Goal: Find contact information: Find contact information

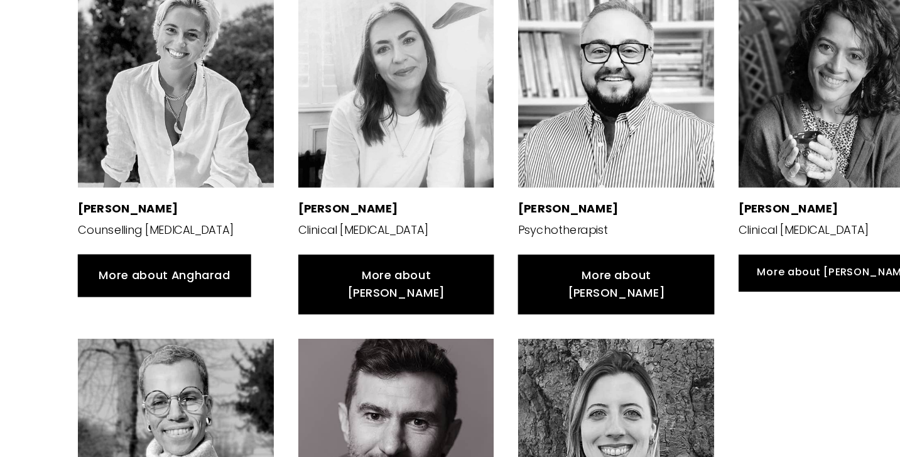
scroll to position [882, 0]
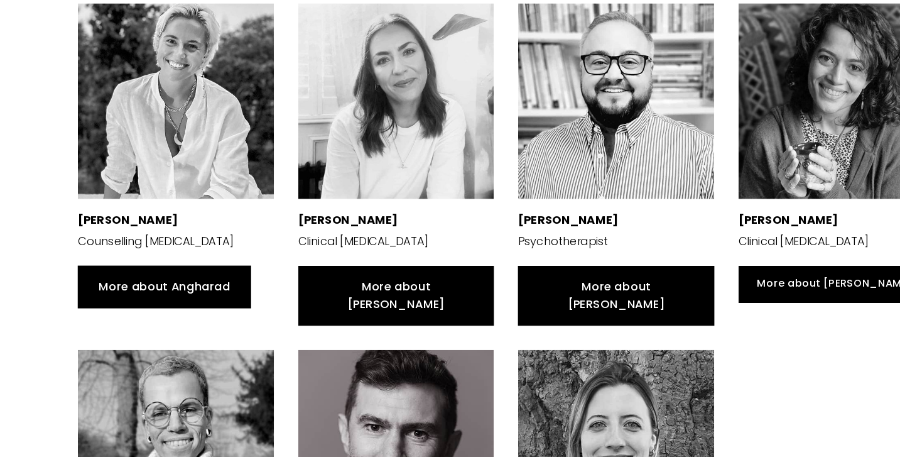
drag, startPoint x: 415, startPoint y: 182, endPoint x: 263, endPoint y: 177, distance: 152.1
click at [263, 177] on div "[PERSON_NAME] Clinical [MEDICAL_DATA]" at bounding box center [352, 108] width 196 height 233
copy p "[PERSON_NAME]"
